Goal: Task Accomplishment & Management: Use online tool/utility

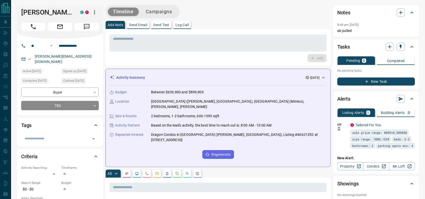
click at [33, 10] on h1 "[PERSON_NAME]" at bounding box center [46, 12] width 51 height 8
click at [34, 23] on button "Call" at bounding box center [33, 27] width 24 height 8
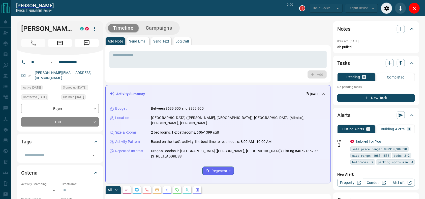
click at [242, 33] on div "Timeline Campaigns" at bounding box center [217, 27] width 225 height 13
type input "*******"
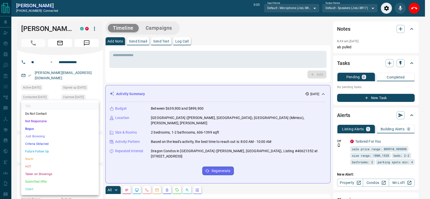
click at [36, 142] on li "Criteria Obtained" at bounding box center [60, 144] width 78 height 8
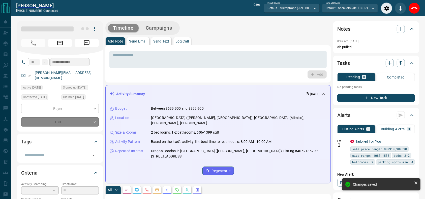
type input "*"
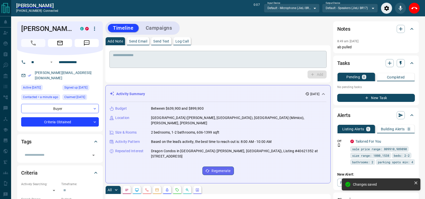
click at [216, 68] on div "* ​" at bounding box center [217, 59] width 217 height 17
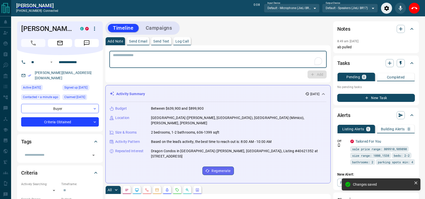
click at [161, 69] on div "* ​ Add" at bounding box center [217, 63] width 217 height 29
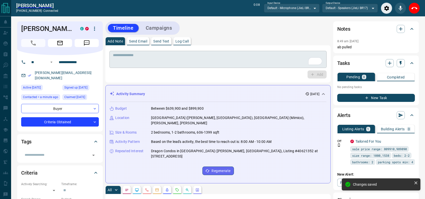
click at [161, 67] on div "* ​" at bounding box center [217, 59] width 217 height 17
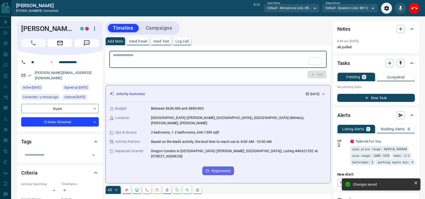
click at [160, 67] on div "* ​" at bounding box center [217, 59] width 217 height 17
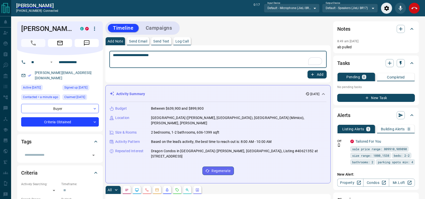
type textarea "**********"
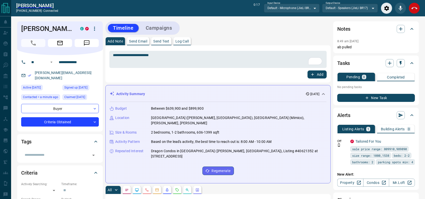
click at [410, 7] on div "End Call" at bounding box center [414, 8] width 11 height 11
click at [410, 7] on button "End Call" at bounding box center [414, 8] width 11 height 11
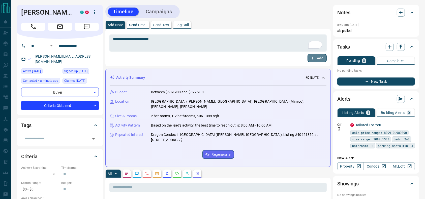
click at [322, 55] on button "Add" at bounding box center [317, 58] width 19 height 8
click at [166, 14] on button "Campaigns" at bounding box center [159, 12] width 37 height 8
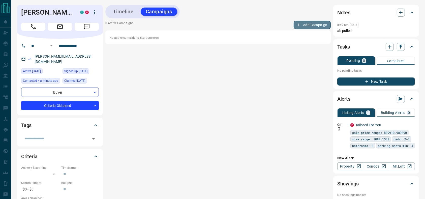
click at [308, 26] on button "Add Campaign" at bounding box center [312, 25] width 37 height 8
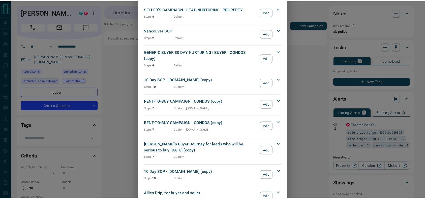
scroll to position [543, 0]
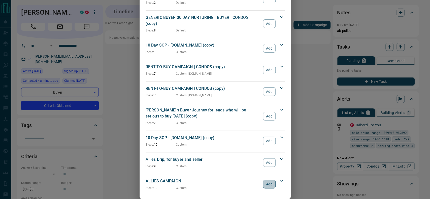
click at [263, 180] on button "Add" at bounding box center [269, 184] width 12 height 9
